Goal: Task Accomplishment & Management: Manage account settings

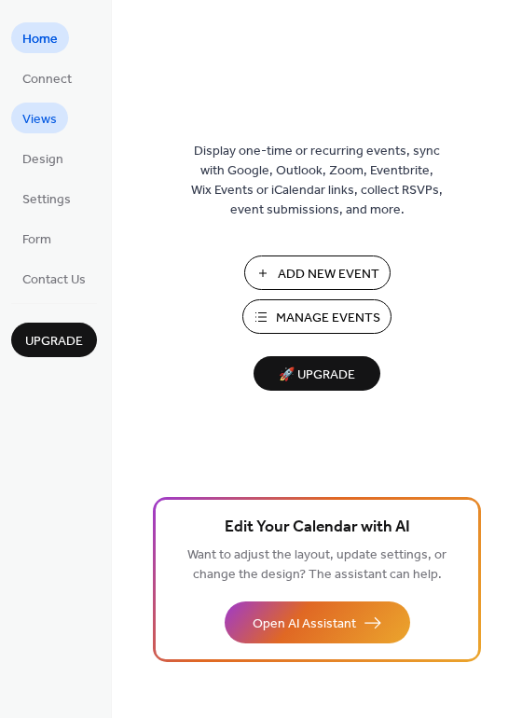
click at [48, 114] on span "Views" at bounding box center [39, 120] width 35 height 20
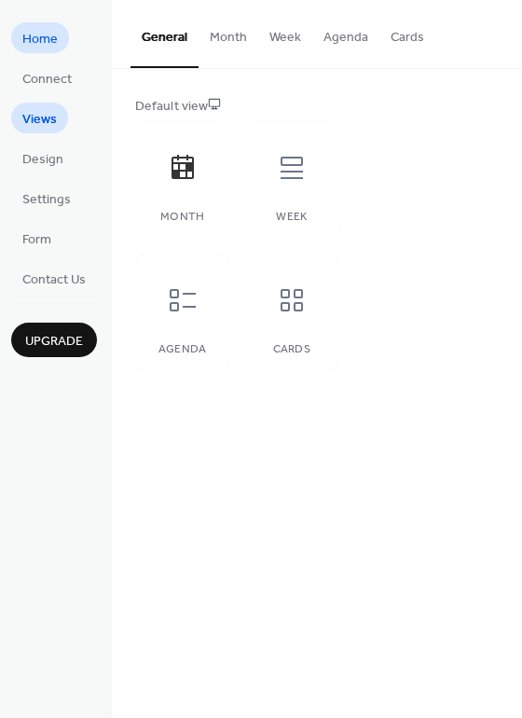
click at [46, 34] on span "Home" at bounding box center [39, 40] width 35 height 20
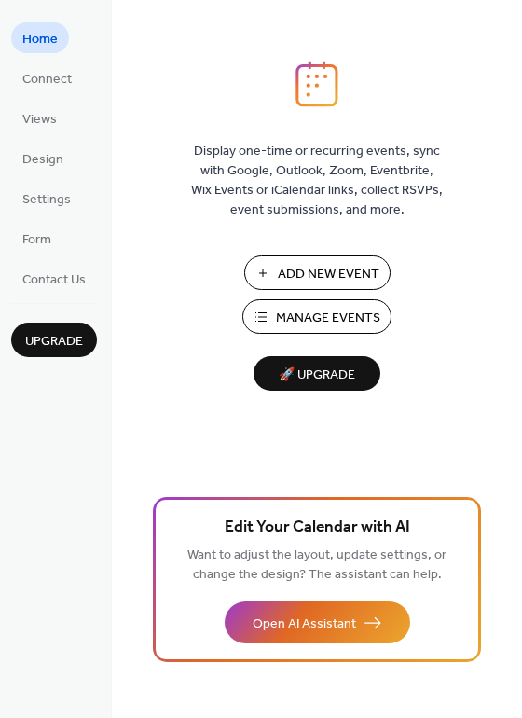
click at [308, 318] on span "Manage Events" at bounding box center [328, 319] width 104 height 20
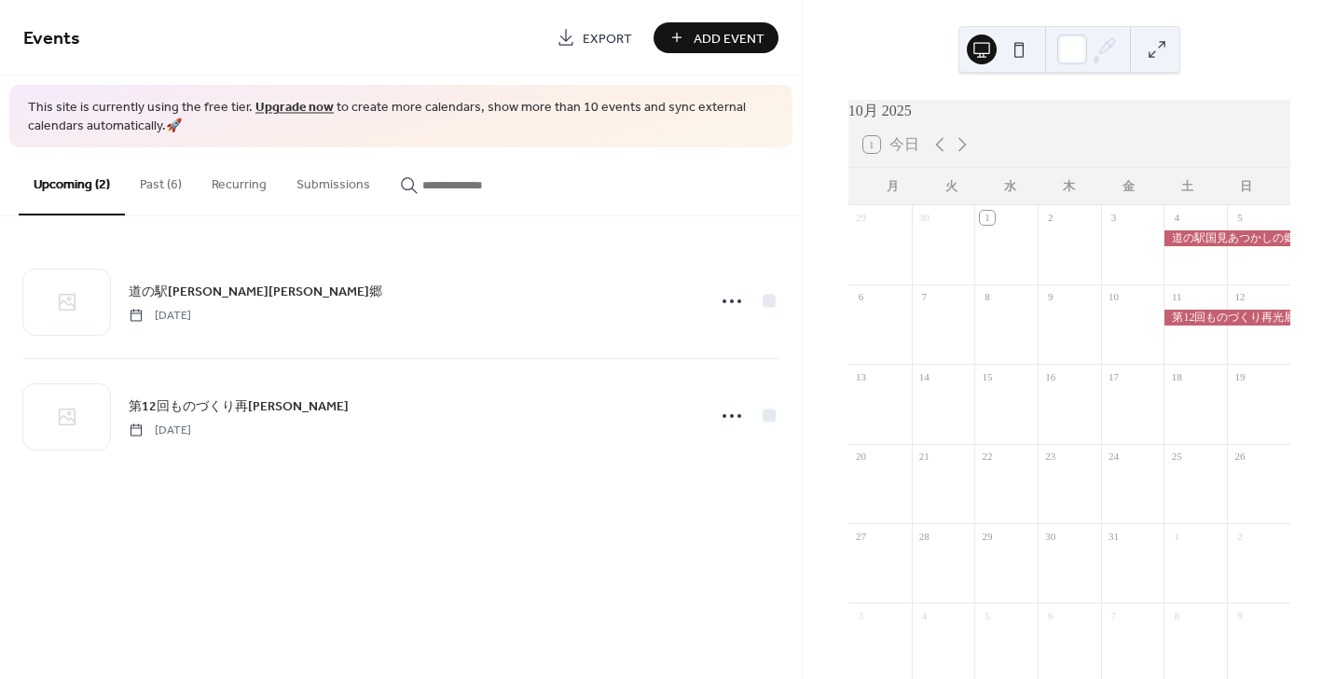
click at [161, 181] on button "Past (6)" at bounding box center [161, 180] width 72 height 66
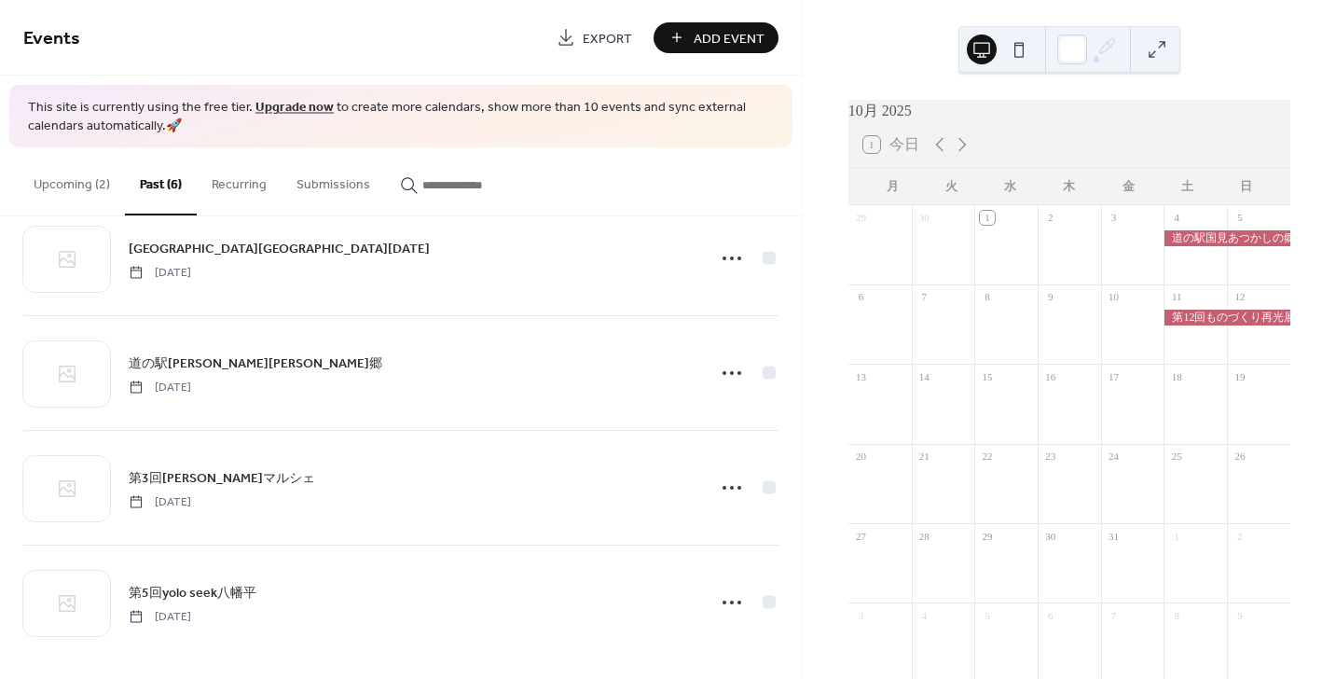
scroll to position [281, 0]
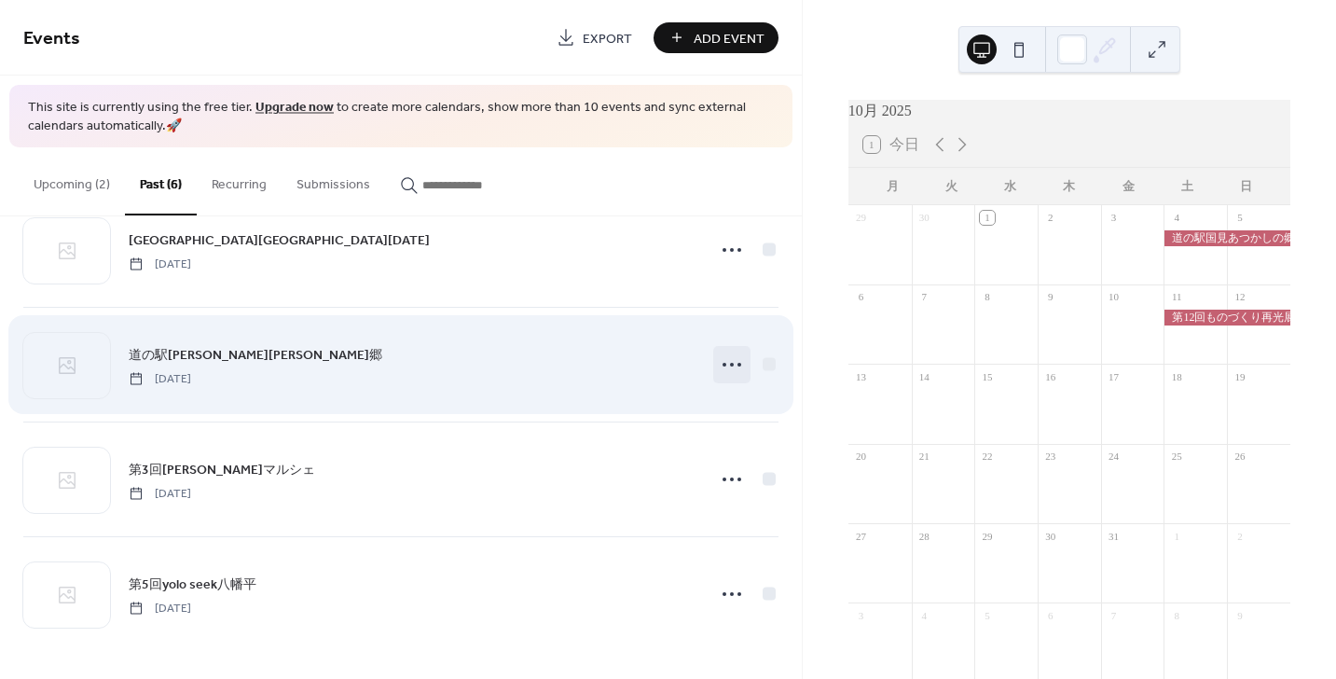
click at [723, 363] on icon at bounding box center [732, 365] width 30 height 30
click at [480, 369] on div "道の駅国見あつかしの郷 Saturday, August 30, 2025" at bounding box center [411, 365] width 565 height 42
click at [217, 350] on span "道の駅国見あつかしの郷" at bounding box center [256, 355] width 254 height 20
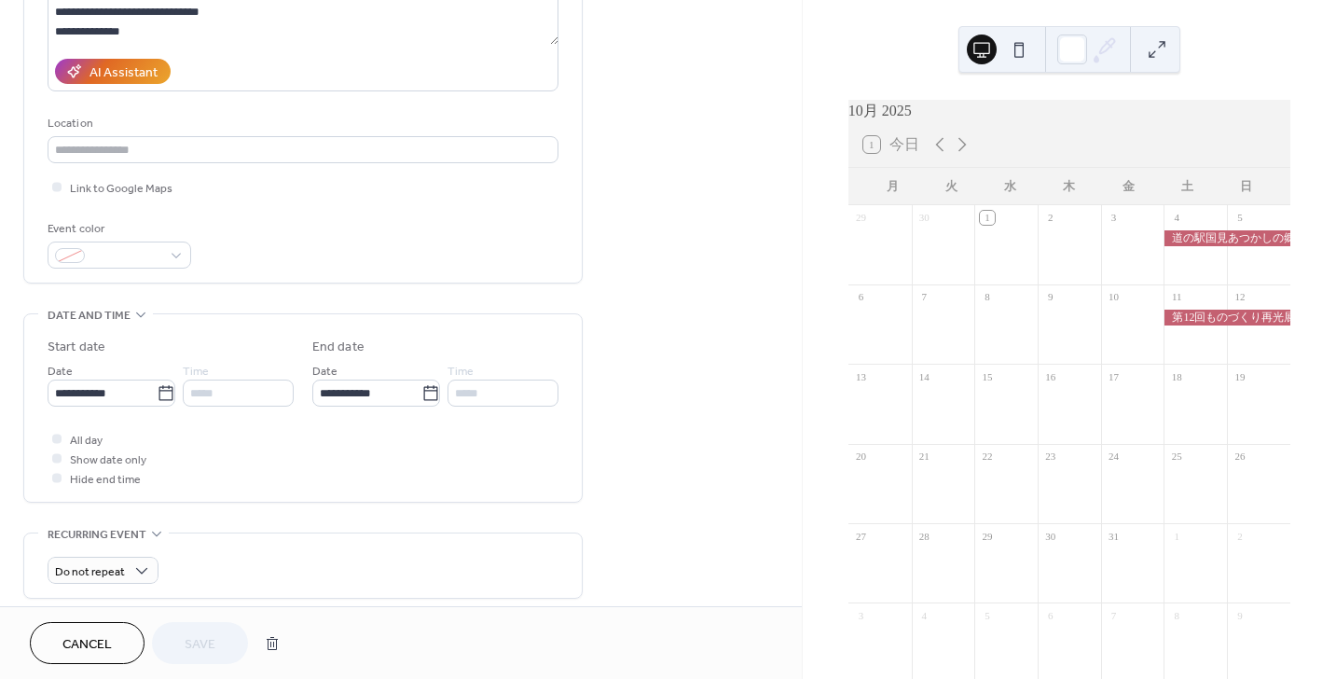
scroll to position [373, 0]
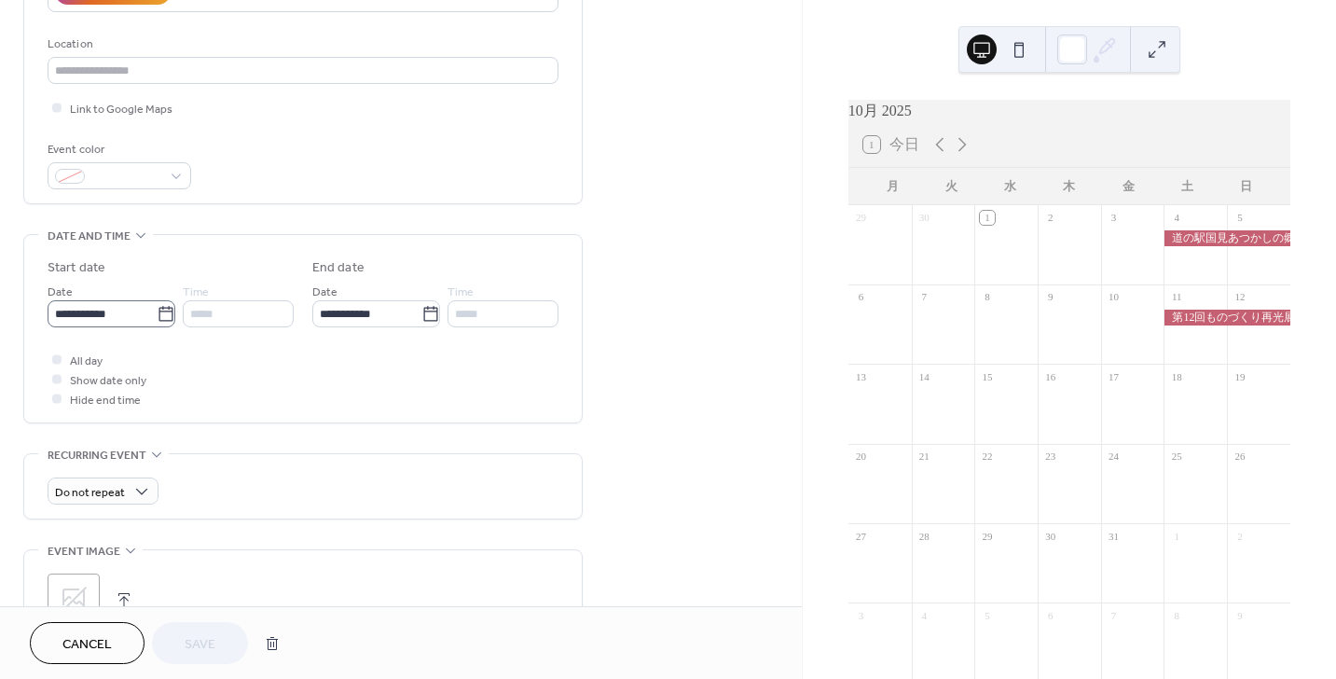
click at [160, 311] on icon at bounding box center [166, 313] width 14 height 15
click at [157, 311] on input "**********" at bounding box center [102, 313] width 109 height 27
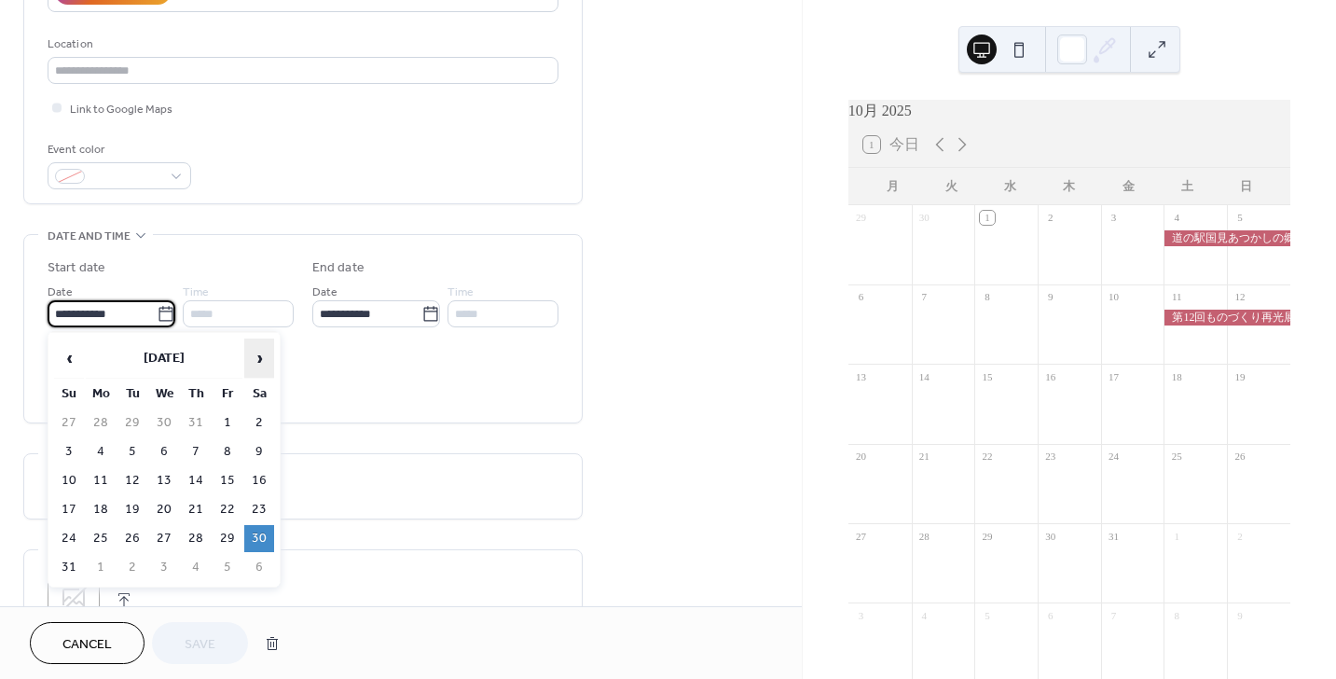
click at [254, 355] on span "›" at bounding box center [259, 357] width 28 height 37
click at [255, 453] on td "8" at bounding box center [259, 451] width 30 height 27
type input "**********"
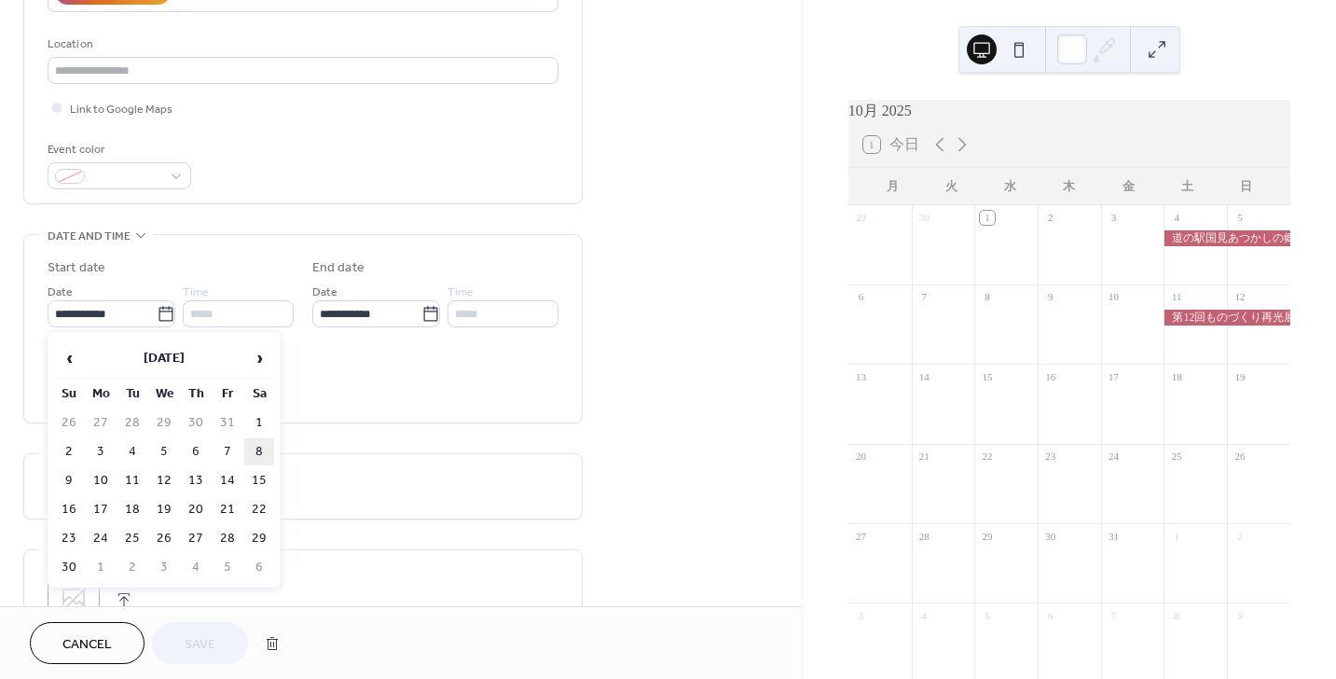
type input "**********"
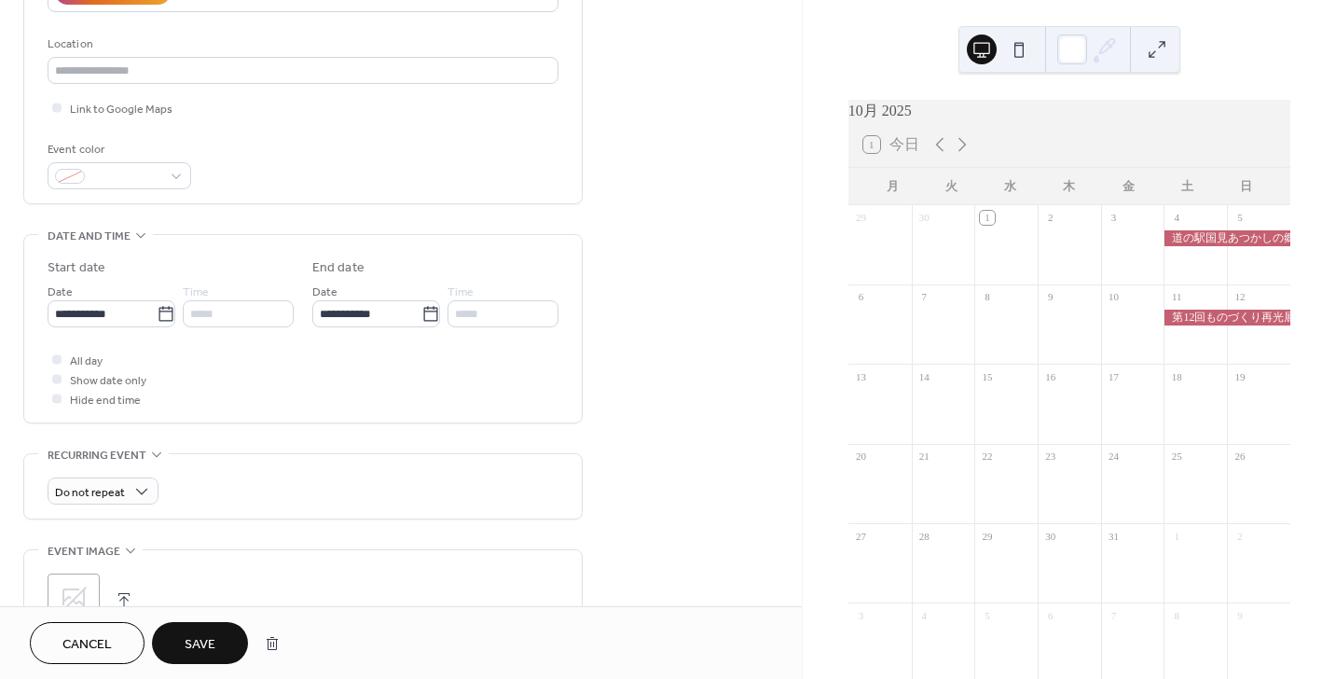
click at [215, 643] on span "Save" at bounding box center [200, 645] width 31 height 20
